Goal: Complete application form

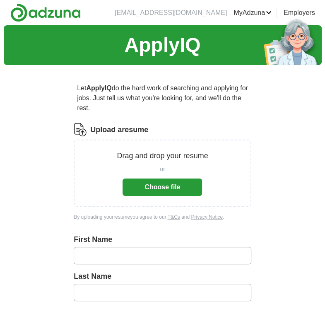
click at [160, 186] on button "Choose file" at bounding box center [163, 187] width 80 height 17
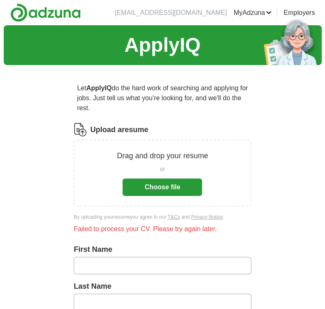
click at [160, 181] on button "Choose file" at bounding box center [163, 187] width 80 height 17
click at [193, 182] on button "Choose file" at bounding box center [163, 187] width 80 height 17
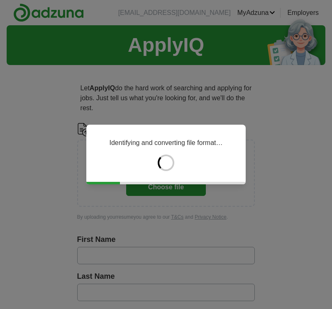
click at [134, 111] on div "Identifying and converting file format…" at bounding box center [166, 154] width 332 height 309
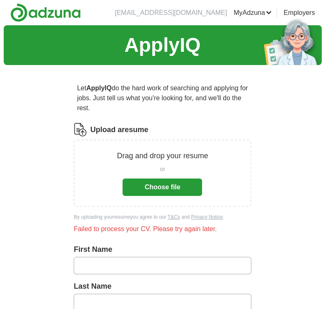
click at [160, 266] on input "text" at bounding box center [163, 265] width 178 height 17
type input "****"
click at [119, 294] on input "text" at bounding box center [163, 302] width 178 height 17
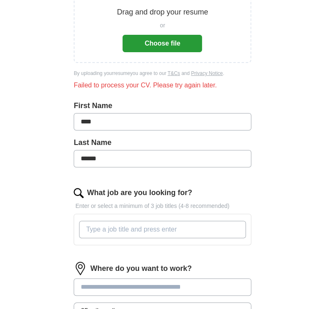
scroll to position [177, 0]
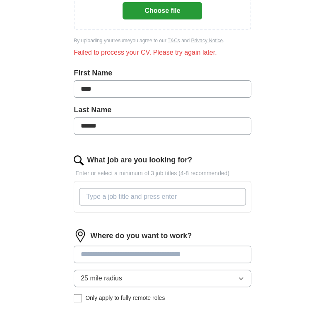
type input "******"
drag, startPoint x: 141, startPoint y: 170, endPoint x: 131, endPoint y: 195, distance: 27.3
click at [131, 195] on div "What job are you looking for? Enter or select a minimum of 3 job titles (4-8 re…" at bounding box center [163, 187] width 178 height 65
click at [131, 195] on input "What job are you looking for?" at bounding box center [162, 196] width 167 height 17
type input "remote"
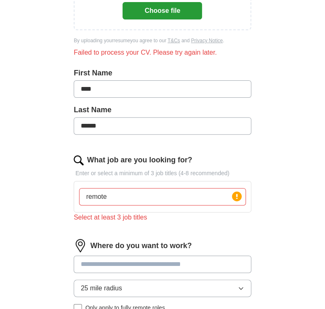
click at [123, 257] on input at bounding box center [163, 264] width 178 height 17
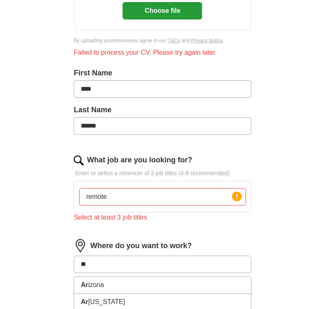
type input "***"
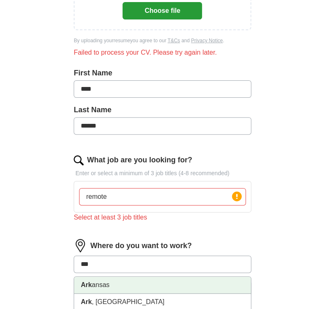
click at [108, 282] on li "Ark ansas" at bounding box center [162, 285] width 177 height 17
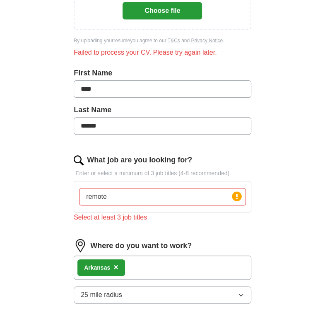
click at [181, 296] on button "25 mile radius" at bounding box center [163, 295] width 178 height 17
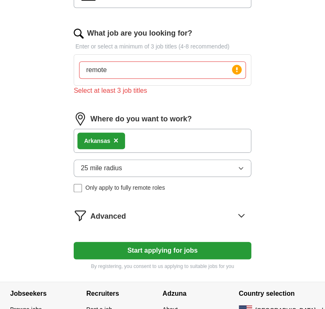
scroll to position [304, 0]
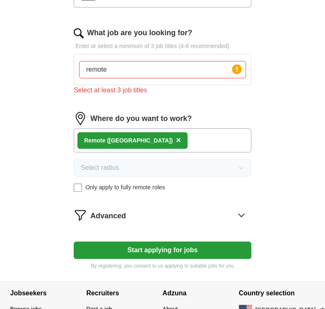
click at [242, 214] on icon at bounding box center [241, 215] width 13 height 13
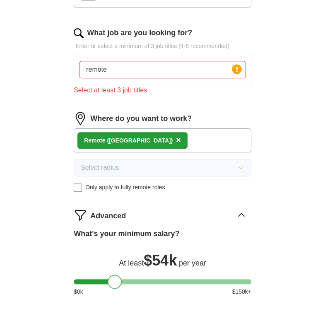
click at [115, 281] on div at bounding box center [163, 281] width 178 height 5
click at [97, 279] on div at bounding box center [163, 281] width 178 height 5
click at [86, 279] on div at bounding box center [163, 281] width 178 height 5
click at [123, 69] on input "remote" at bounding box center [162, 69] width 167 height 17
type input "remote data entry customer service"
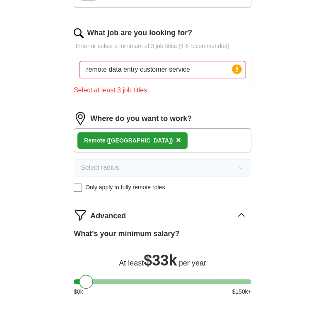
click at [180, 83] on div "remote data entry customer service Press return to add title" at bounding box center [163, 70] width 178 height 32
click at [195, 69] on input "remote data entry customer service" at bounding box center [162, 69] width 167 height 17
click at [159, 137] on div "Remote ([GEOGRAPHIC_DATA]) ×" at bounding box center [163, 141] width 178 height 24
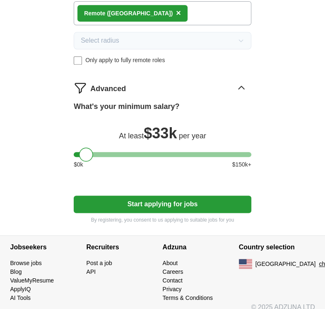
scroll to position [439, 0]
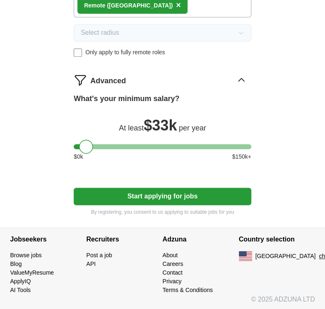
click at [189, 189] on button "Start applying for jobs" at bounding box center [163, 196] width 178 height 17
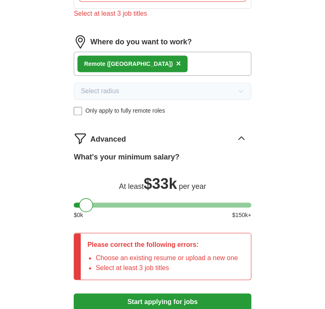
scroll to position [373, 0]
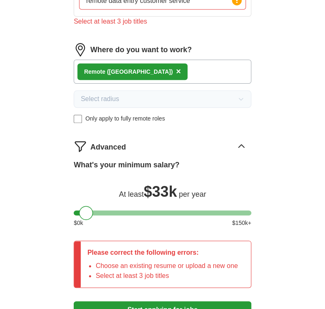
click at [242, 148] on icon at bounding box center [241, 146] width 13 height 13
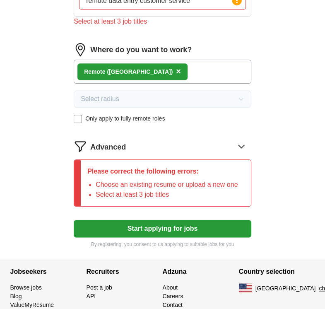
click at [144, 231] on button "Start applying for jobs" at bounding box center [163, 228] width 178 height 17
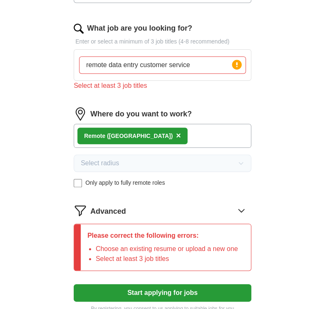
scroll to position [279, 0]
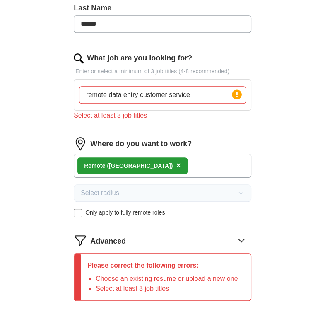
click at [109, 21] on input "******" at bounding box center [163, 23] width 178 height 17
type input "******"
click at [199, 95] on input "remote data entry customer service" at bounding box center [162, 94] width 167 height 17
type input "remote data entry customer service"
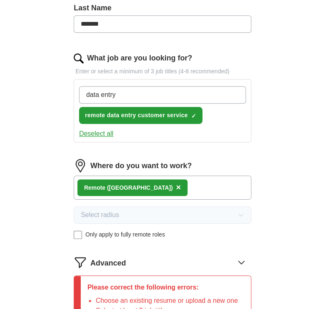
type input "data entry"
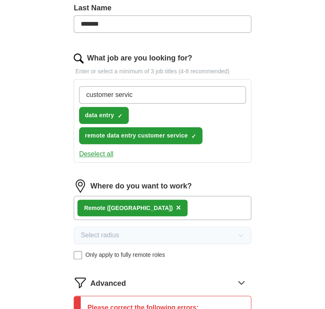
type input "customer service"
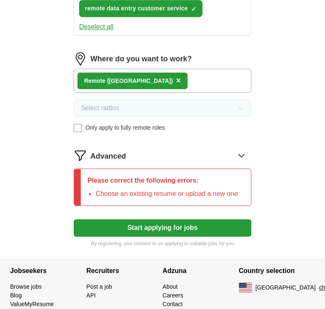
scroll to position [437, 0]
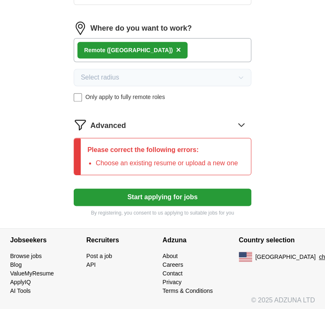
click at [186, 199] on button "Start applying for jobs" at bounding box center [163, 197] width 178 height 17
click at [239, 125] on icon at bounding box center [241, 124] width 13 height 13
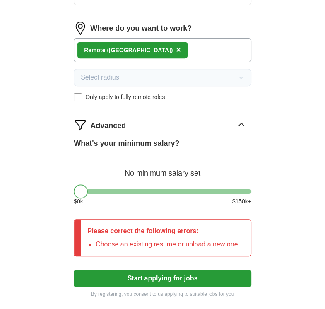
click at [78, 189] on div at bounding box center [163, 191] width 178 height 5
click at [239, 120] on icon at bounding box center [241, 124] width 13 height 13
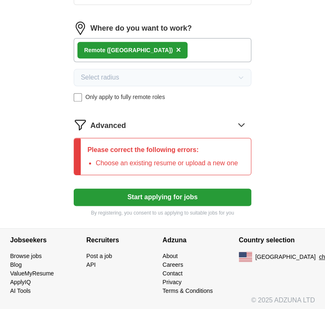
click at [204, 195] on button "Start applying for jobs" at bounding box center [163, 197] width 178 height 17
